Goal: Transaction & Acquisition: Purchase product/service

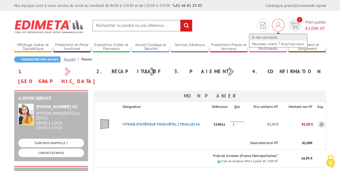
click at [263, 38] on link "Je me connecte" at bounding box center [278, 37] width 58 height 7
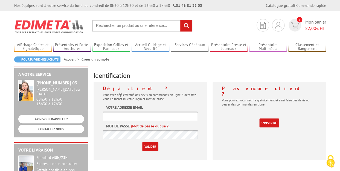
click at [140, 115] on input "text" at bounding box center [150, 115] width 95 height 9
type input "danylacketpy@wanadoo.fr"
click at [150, 148] on input "Valider" at bounding box center [150, 146] width 16 height 9
click at [122, 116] on input "text" at bounding box center [150, 115] width 95 height 9
type input "danylaketpy@wanadoo.fr"
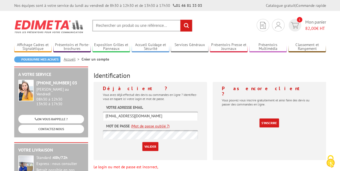
click at [146, 147] on input "Valider" at bounding box center [150, 146] width 16 height 9
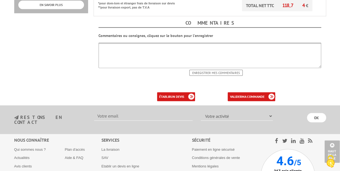
scroll to position [243, 0]
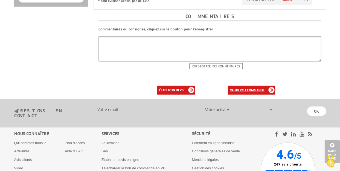
click at [247, 88] on b "ma commande" at bounding box center [252, 90] width 23 height 4
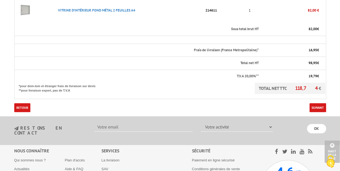
scroll to position [173, 0]
click at [320, 103] on link "Suivant" at bounding box center [317, 107] width 17 height 9
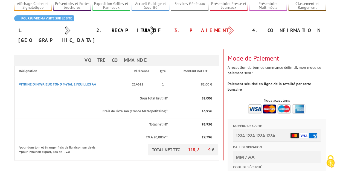
scroll to position [65, 0]
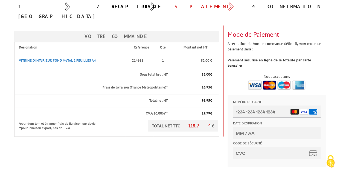
click at [243, 110] on input "Numéro de carte" at bounding box center [276, 111] width 87 height 12
type input "[CREDIT_CARD_NUMBER]"
click at [250, 133] on input "Date d'expiration" at bounding box center [276, 133] width 87 height 12
type input "05/27"
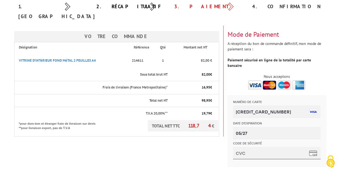
click at [248, 149] on input "Code de sécurité" at bounding box center [276, 153] width 87 height 12
type input "202"
